Goal: Task Accomplishment & Management: Manage account settings

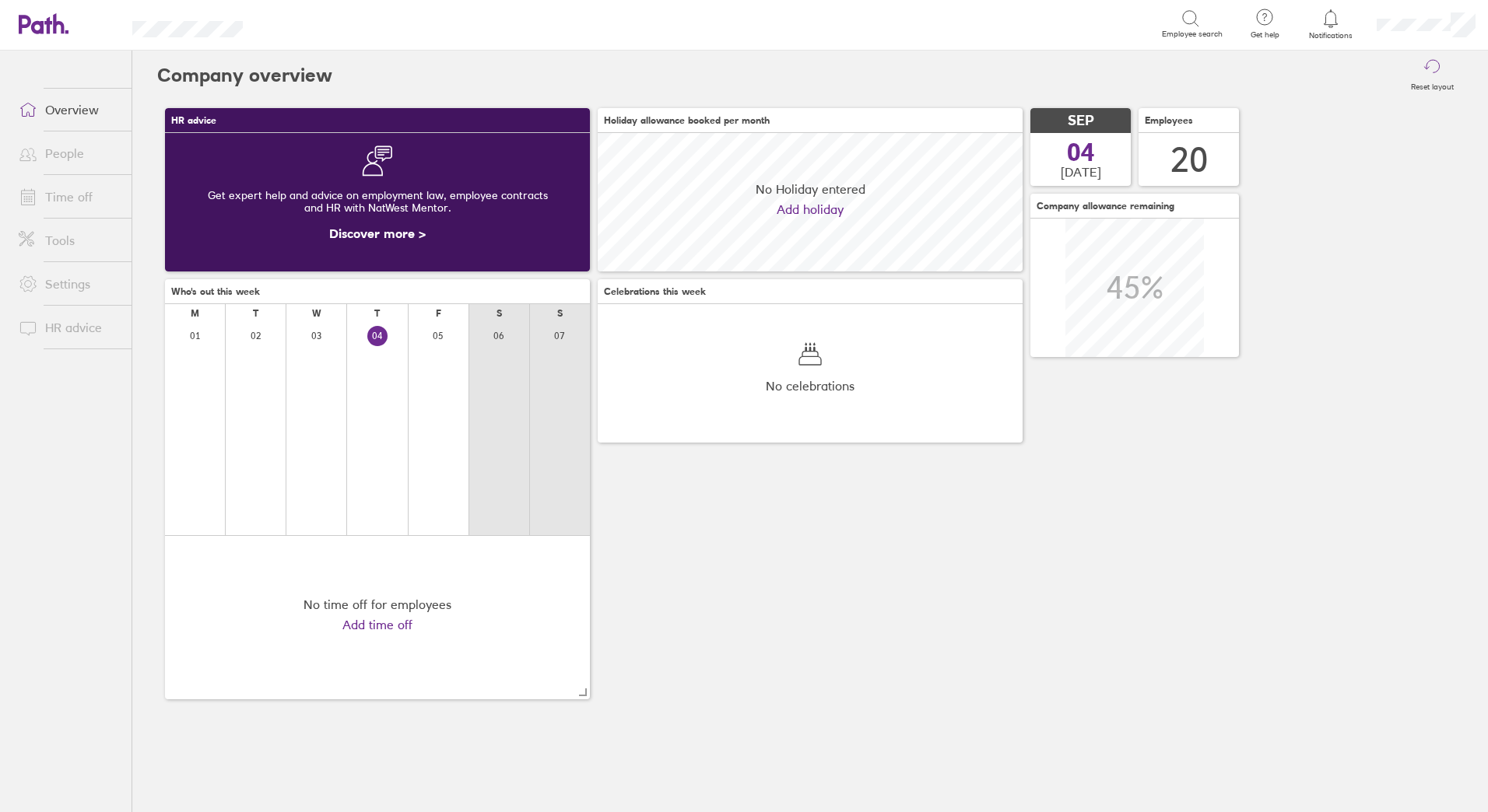
scroll to position [139, 425]
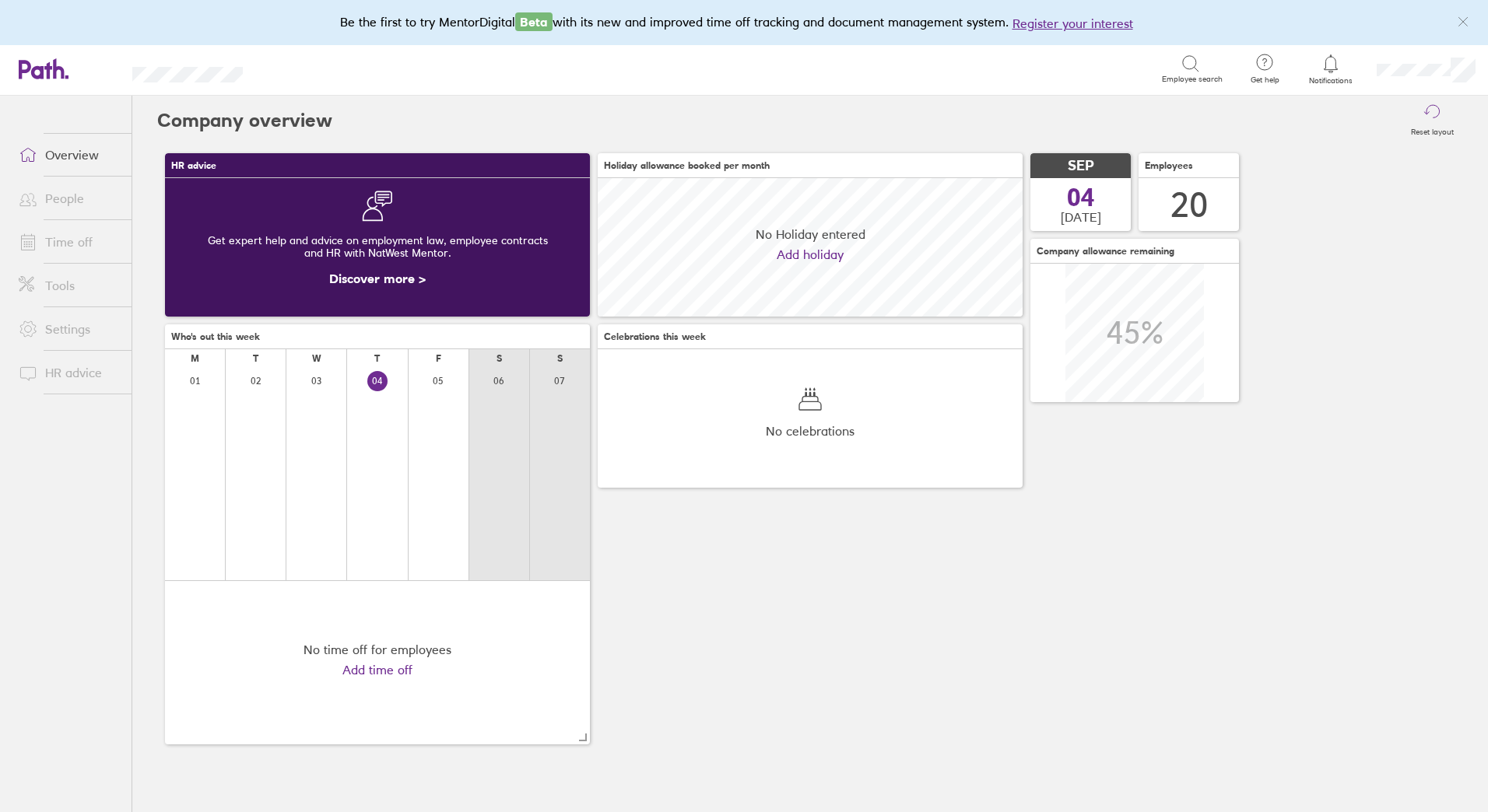
click at [68, 193] on link "People" at bounding box center [68, 198] width 125 height 31
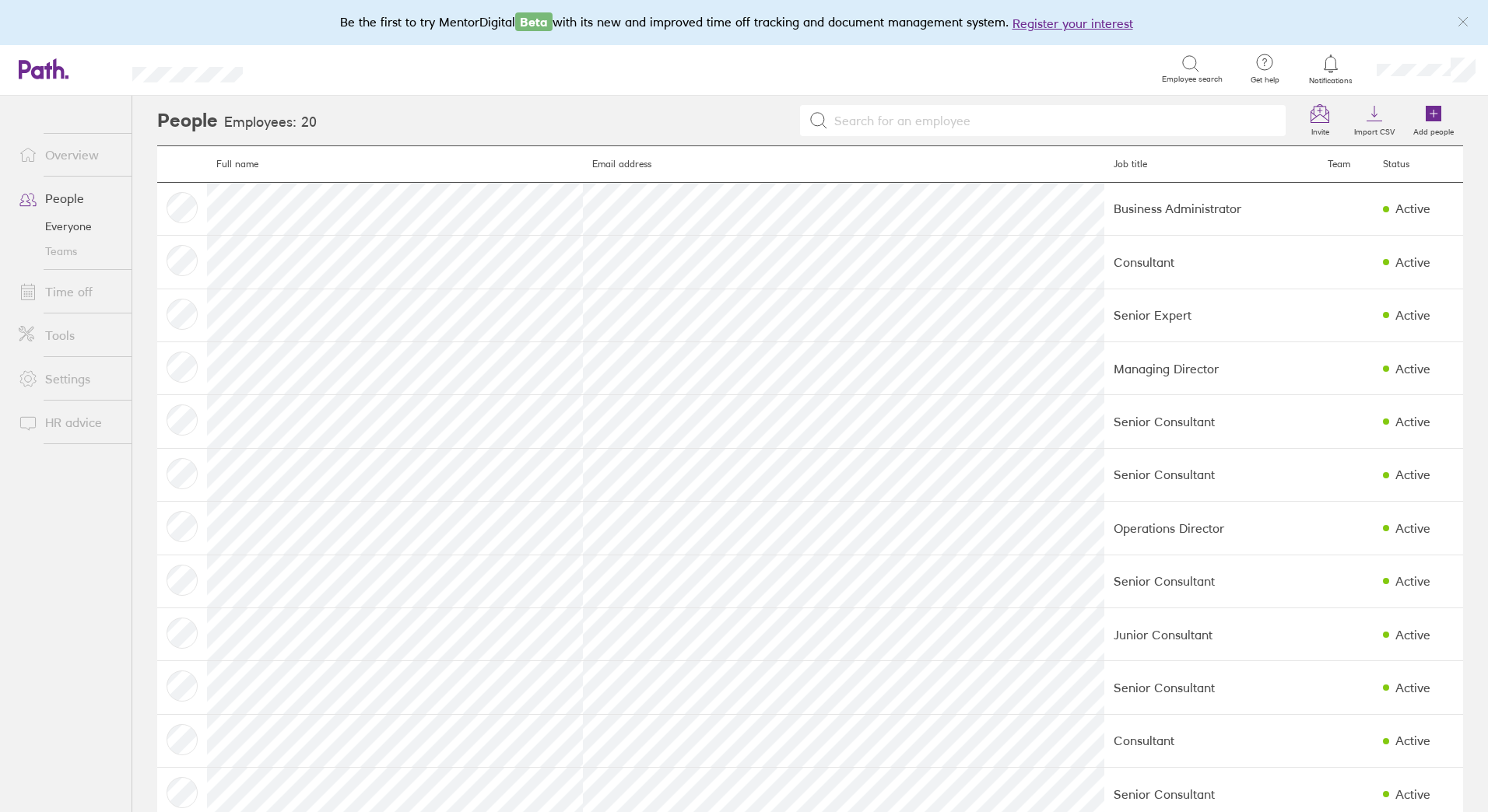
click at [92, 289] on link "Time off" at bounding box center [68, 291] width 125 height 31
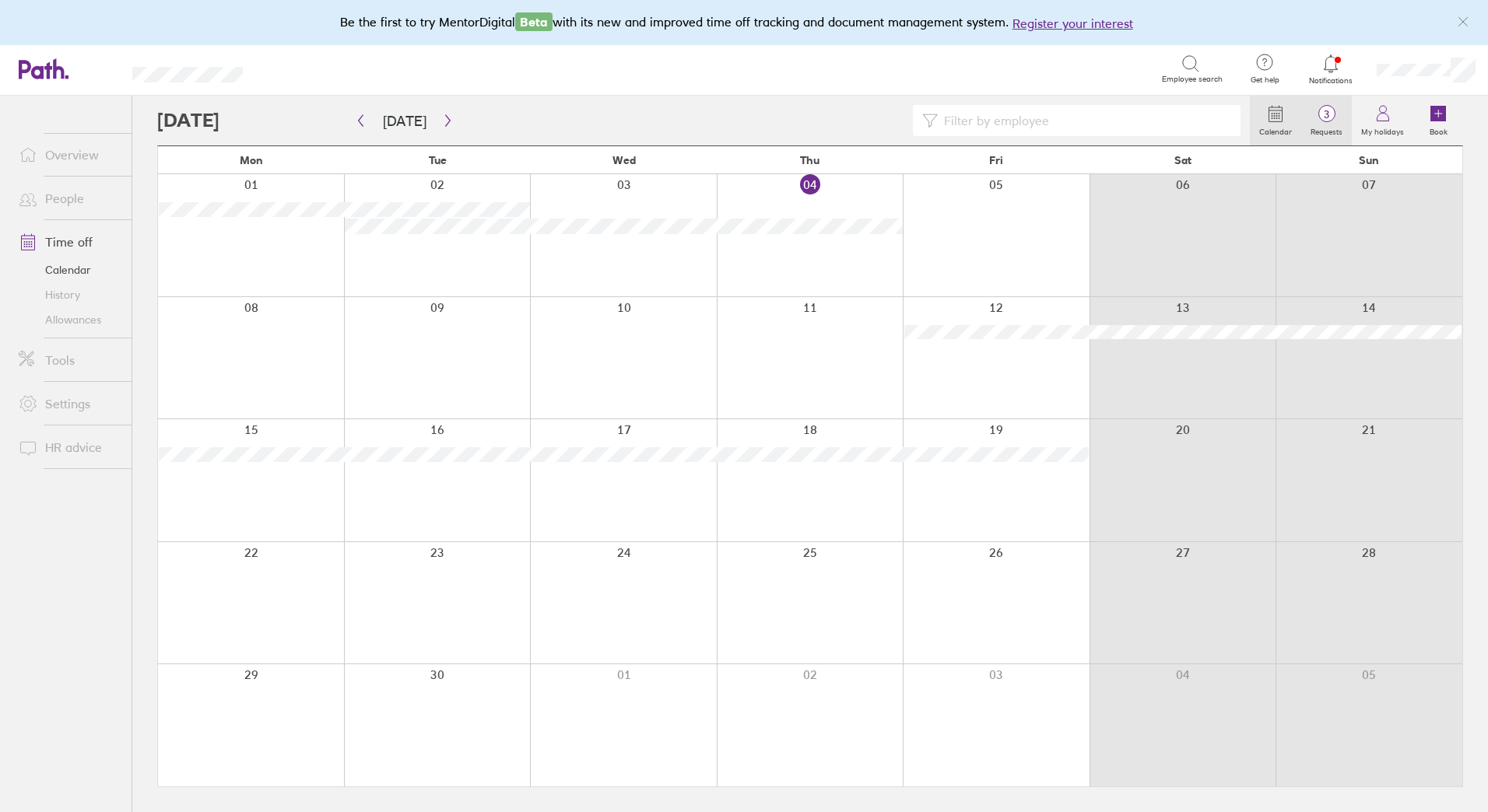
click at [1326, 115] on span "3" at bounding box center [1326, 114] width 51 height 13
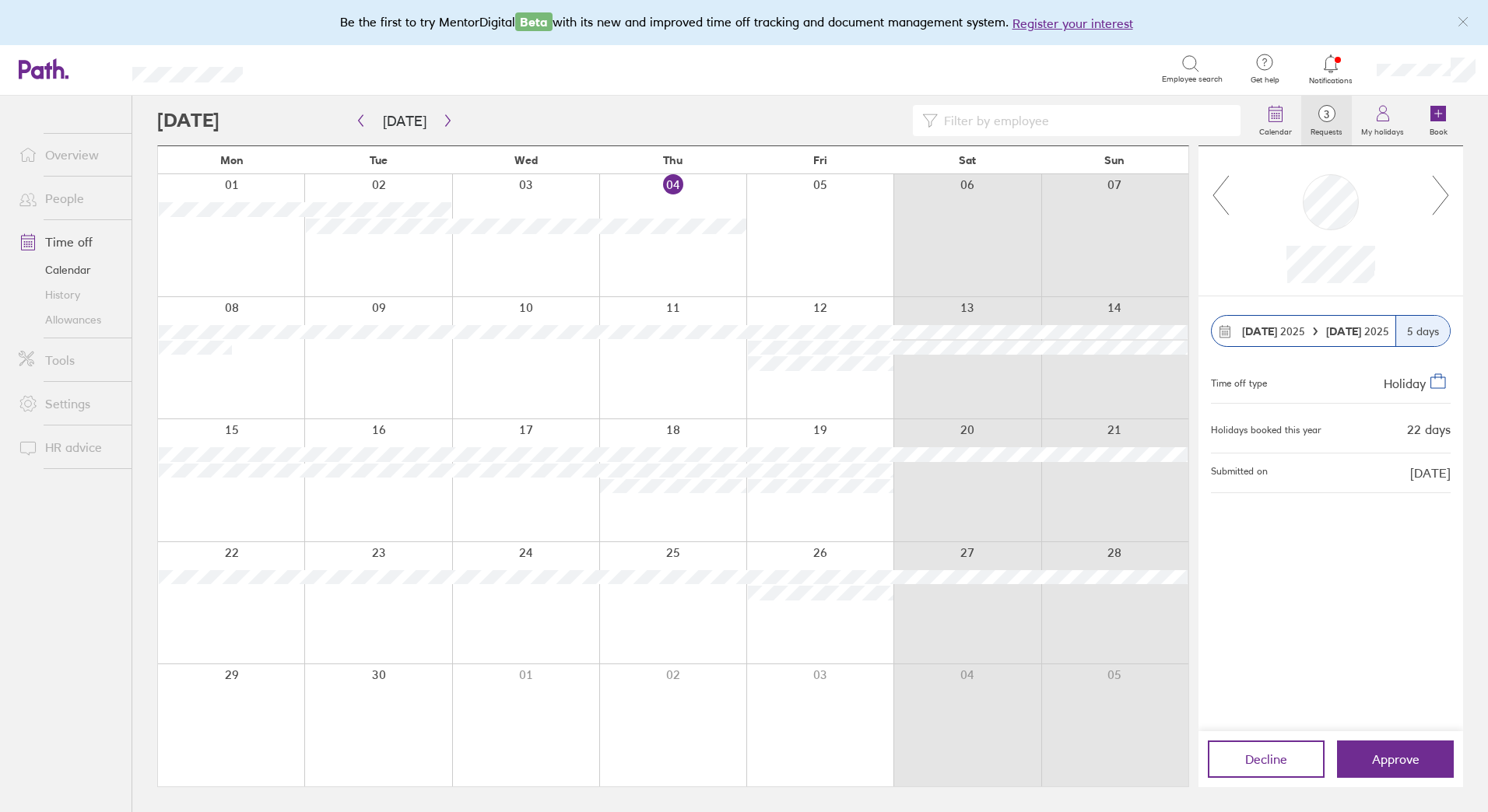
click at [1451, 199] on div at bounding box center [1330, 221] width 265 height 150
click at [1445, 195] on icon at bounding box center [1440, 195] width 19 height 42
click at [62, 320] on link "Allowances" at bounding box center [68, 320] width 125 height 25
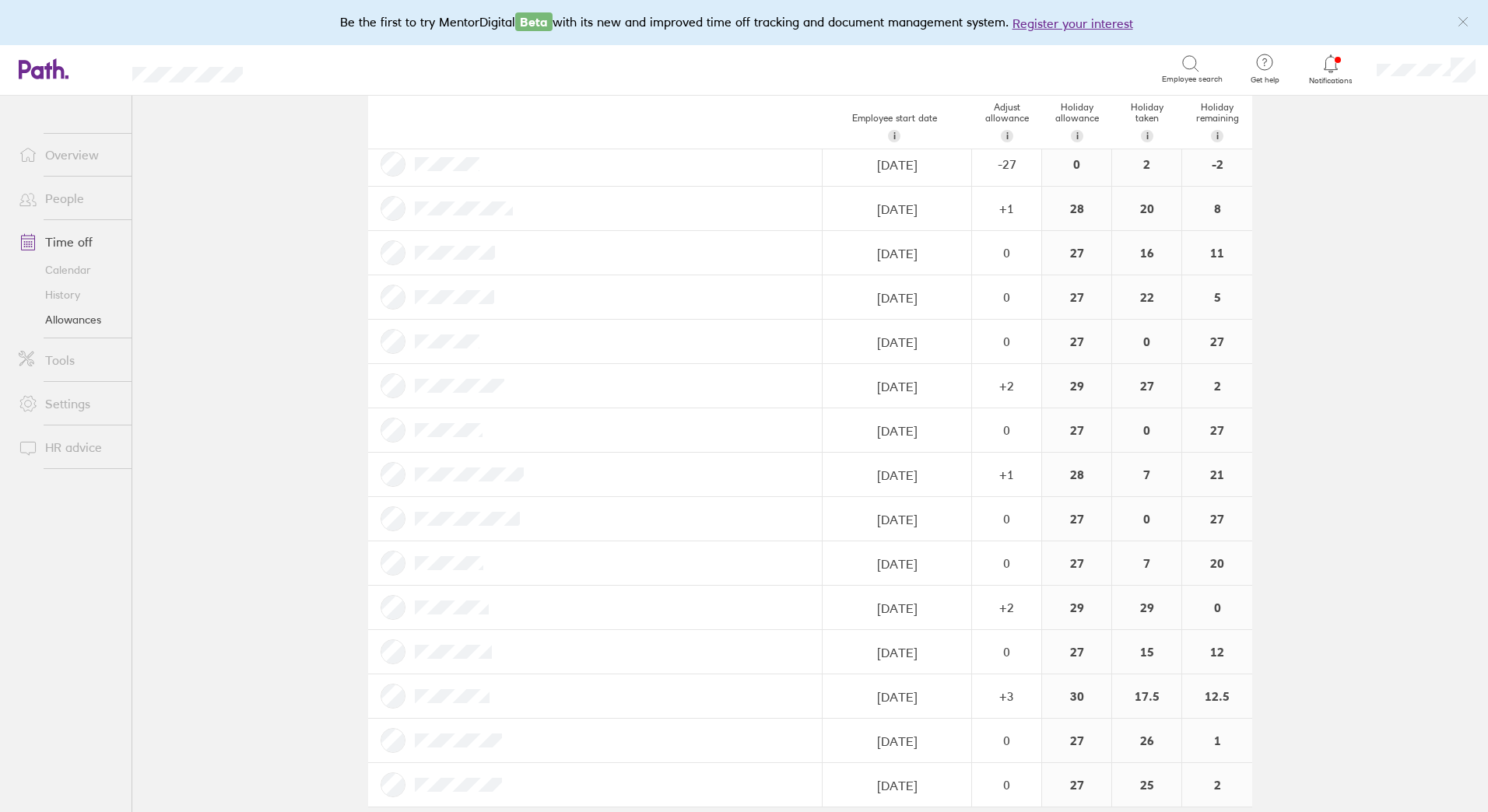
scroll to position [331, 0]
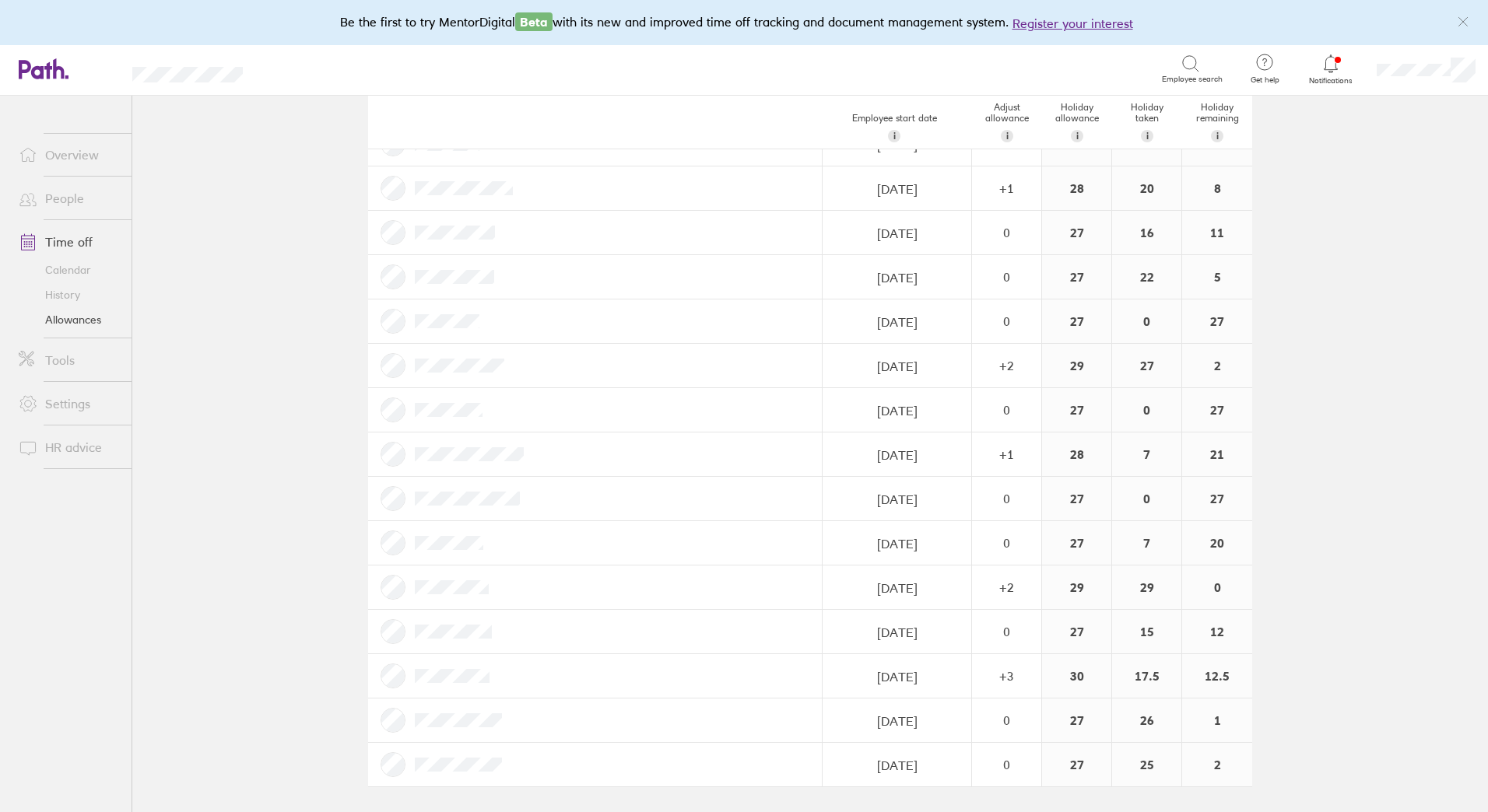
click at [82, 244] on link "Time off" at bounding box center [68, 241] width 125 height 31
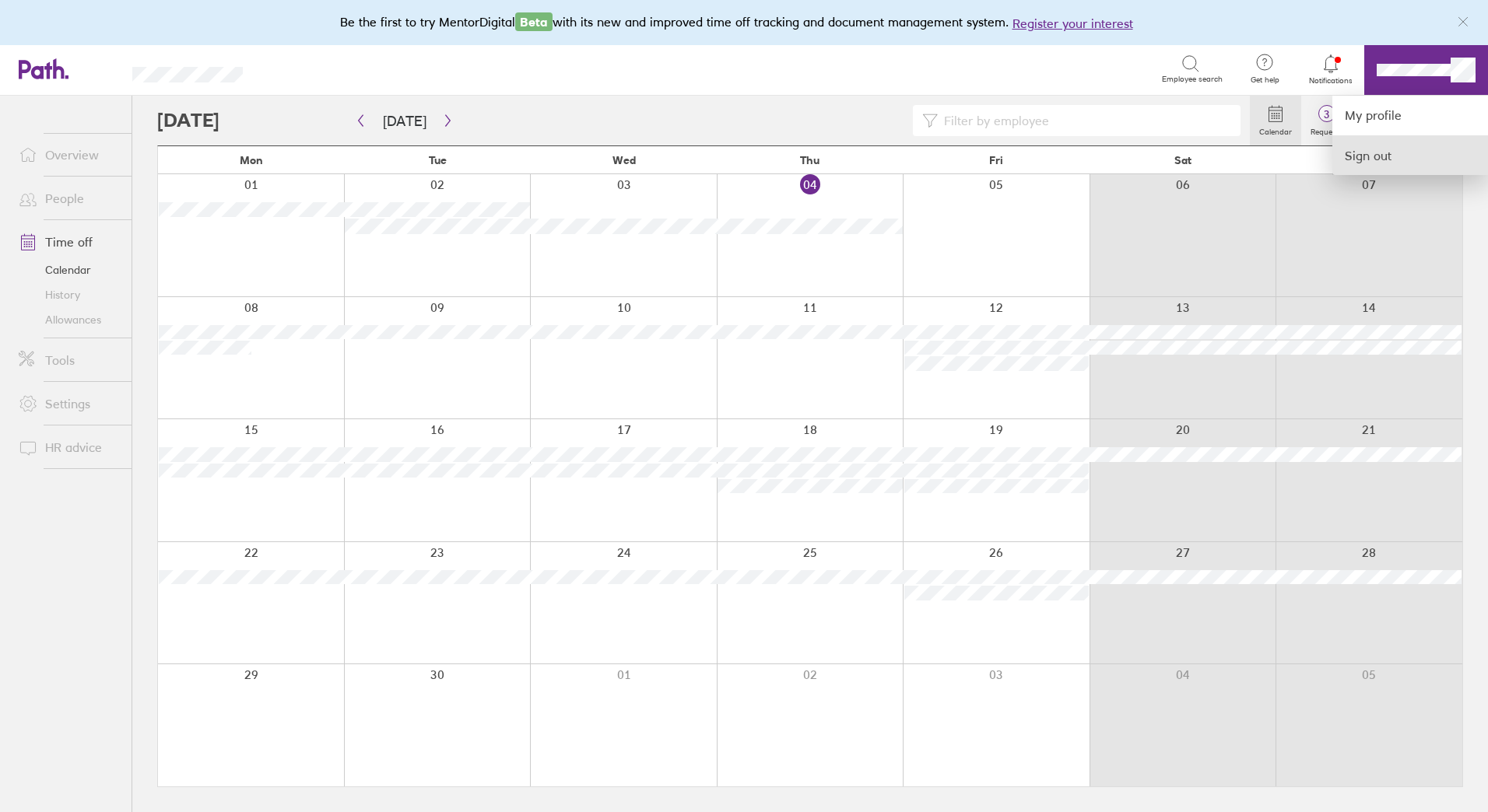
click at [1391, 154] on link "Sign out" at bounding box center [1410, 155] width 155 height 39
